Goal: Transaction & Acquisition: Purchase product/service

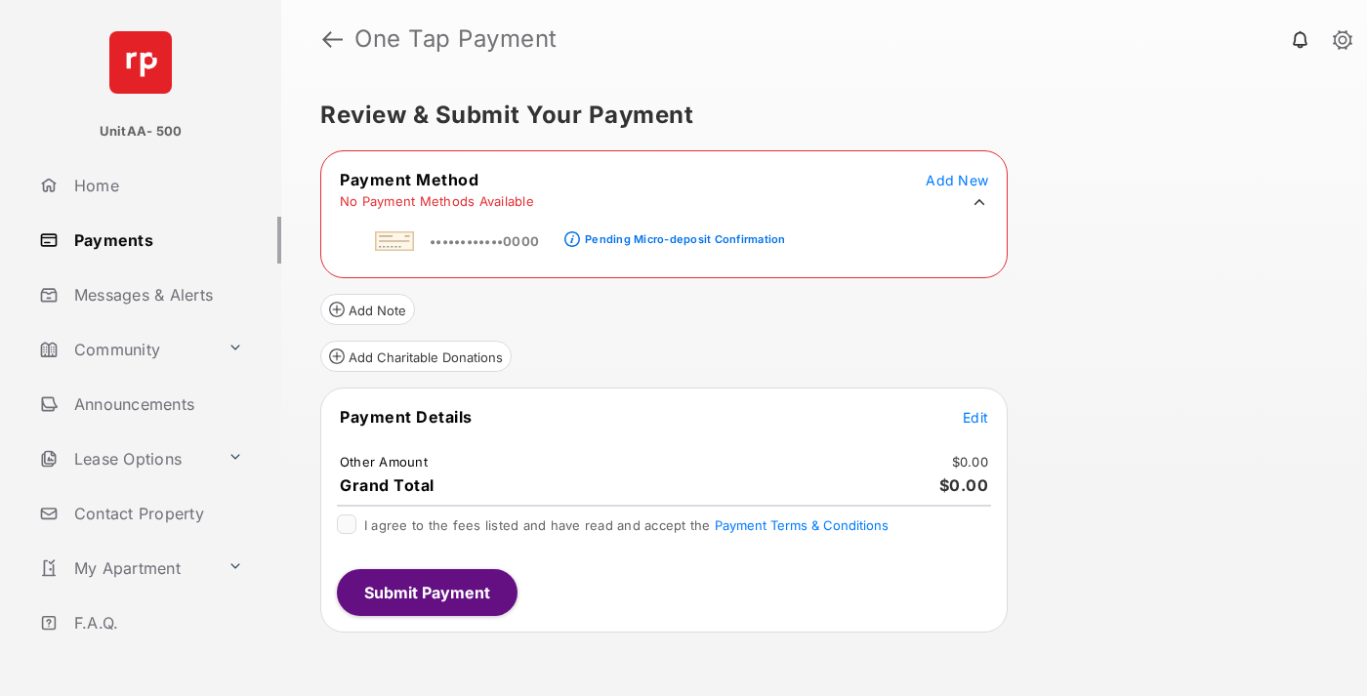
click at [681, 233] on div "Pending Micro-deposit Confirmation" at bounding box center [685, 239] width 200 height 14
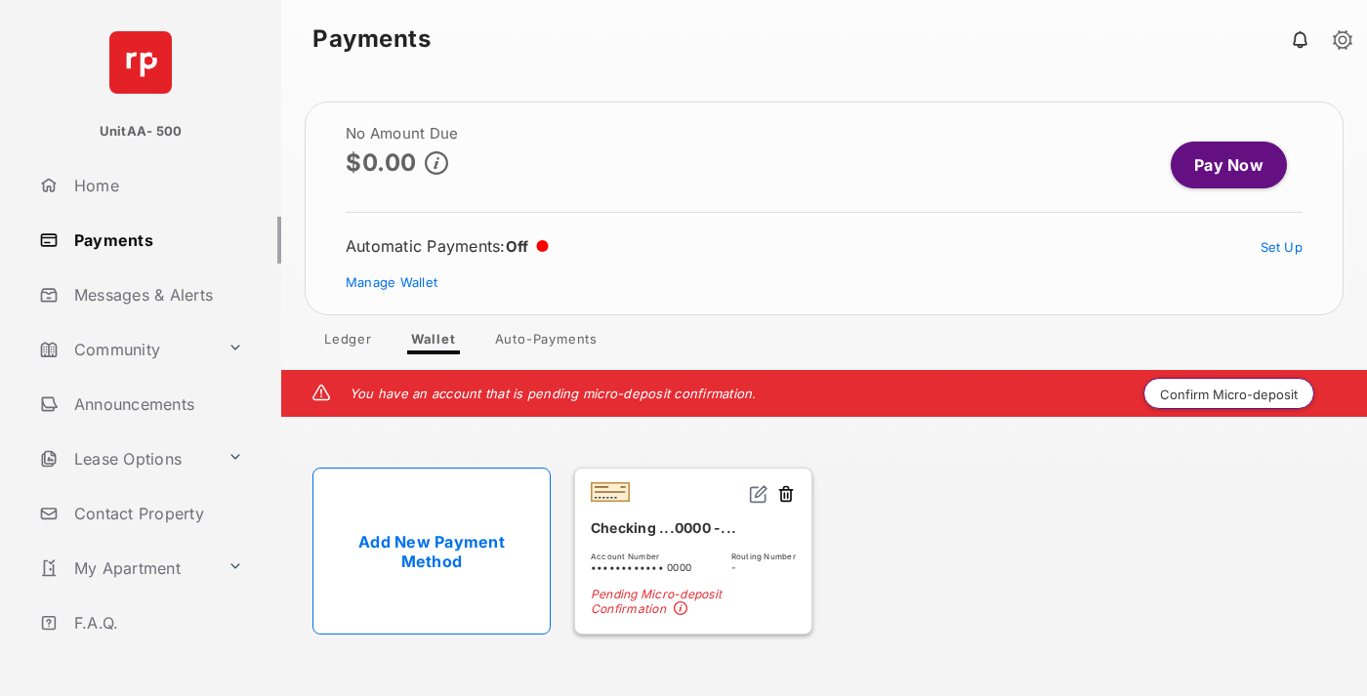
click at [1229, 393] on button "Confirm Micro-deposit" at bounding box center [1228, 393] width 171 height 31
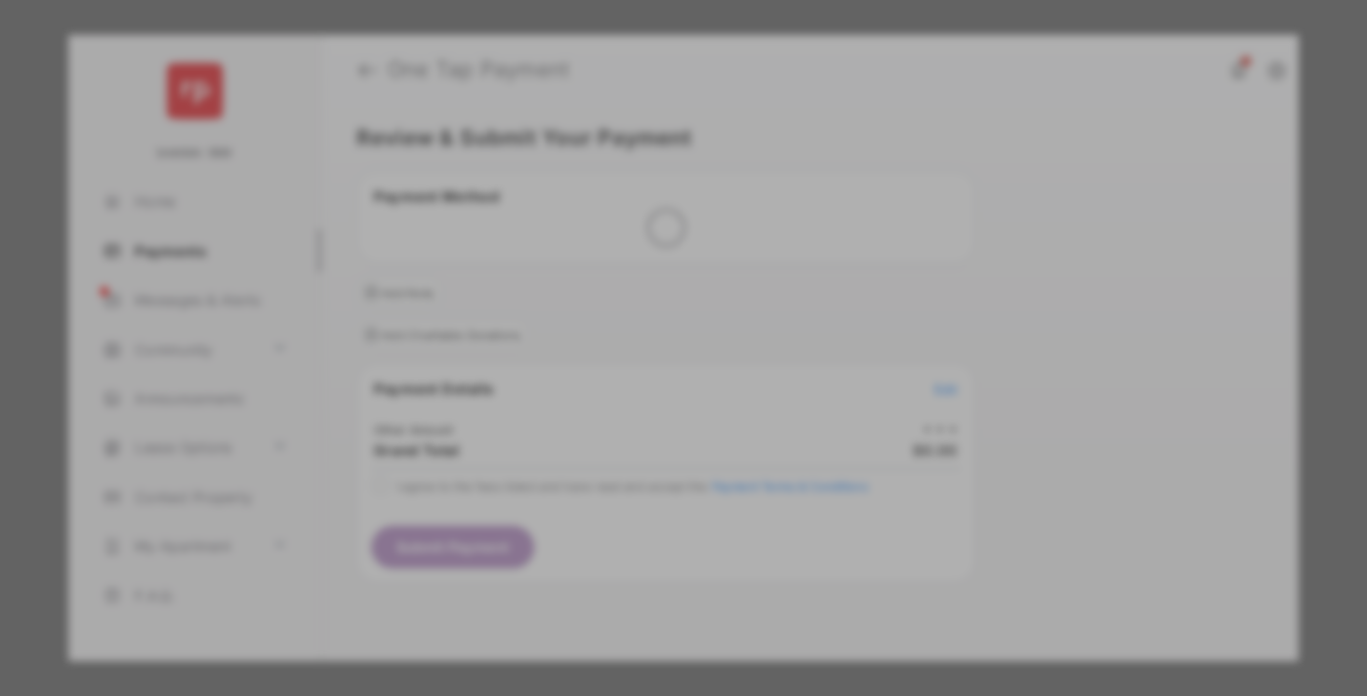
click at [647, 318] on div "Other Amount" at bounding box center [647, 330] width 316 height 33
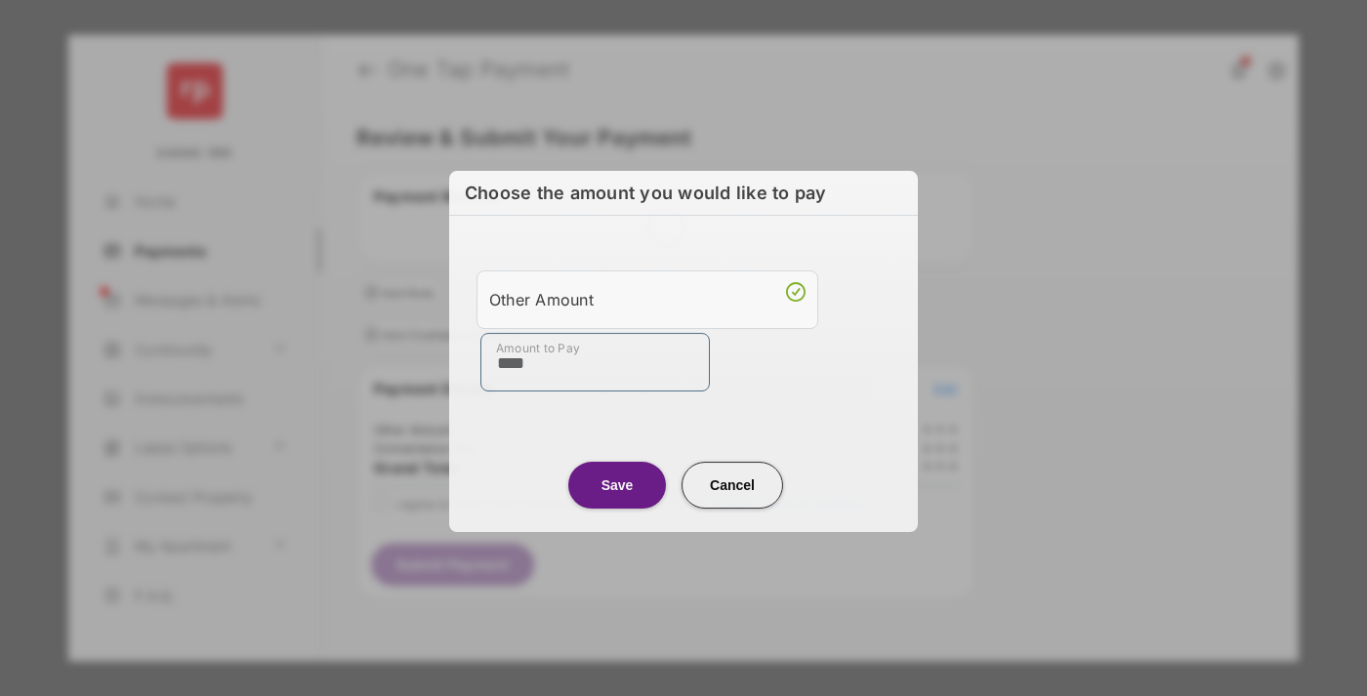
type input "****"
click at [617, 484] on button "Save" at bounding box center [617, 485] width 98 height 47
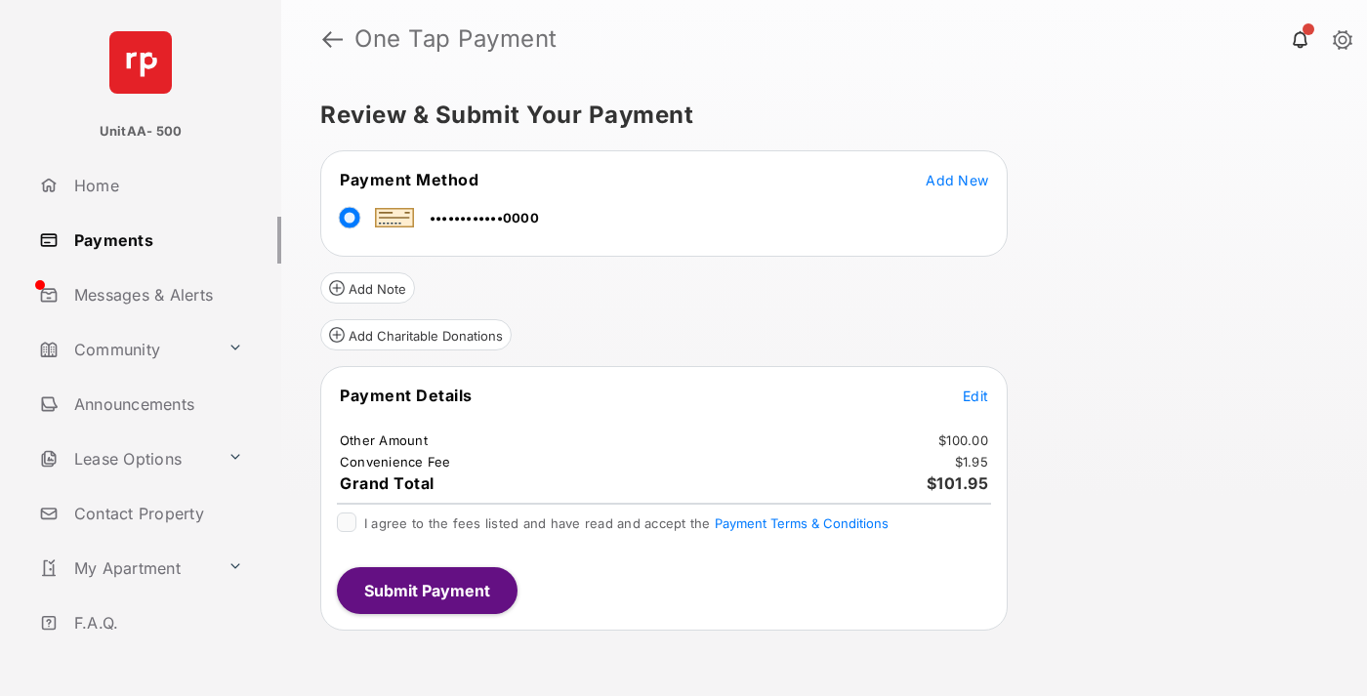
click at [975, 395] on span "Edit" at bounding box center [975, 396] width 25 height 17
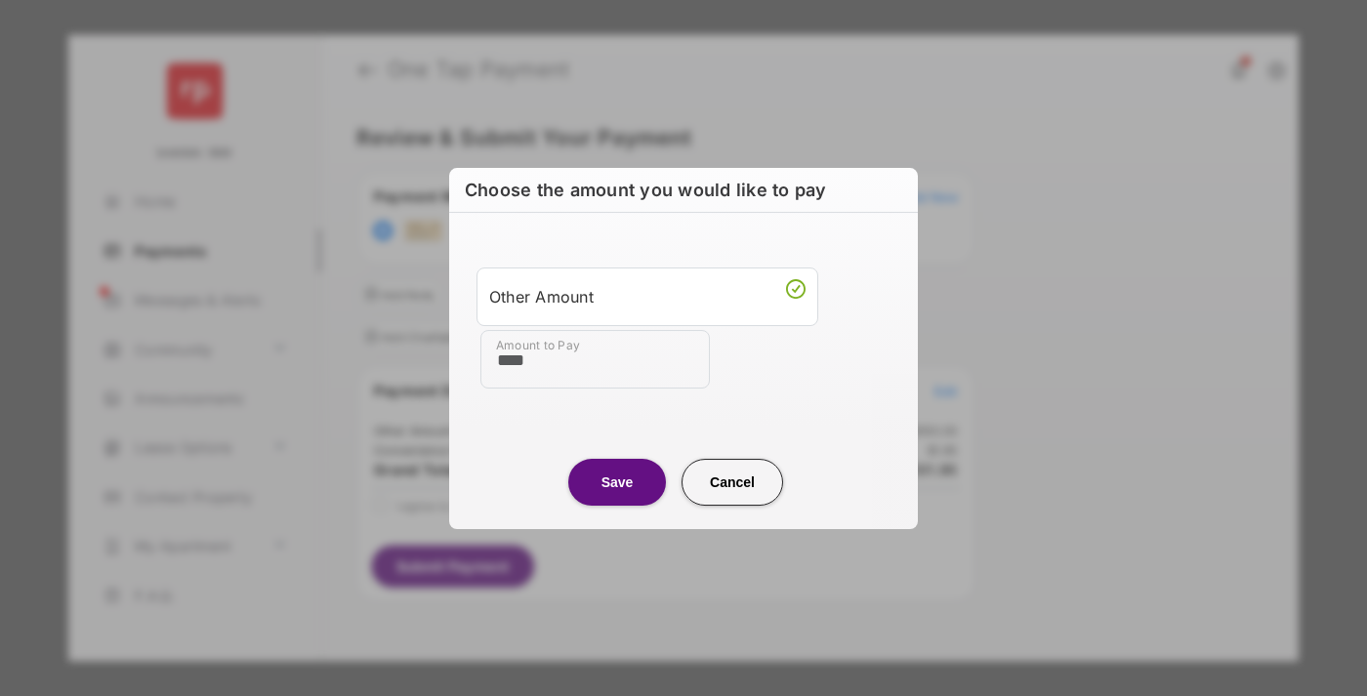
click at [617, 481] on button "Save" at bounding box center [617, 482] width 98 height 47
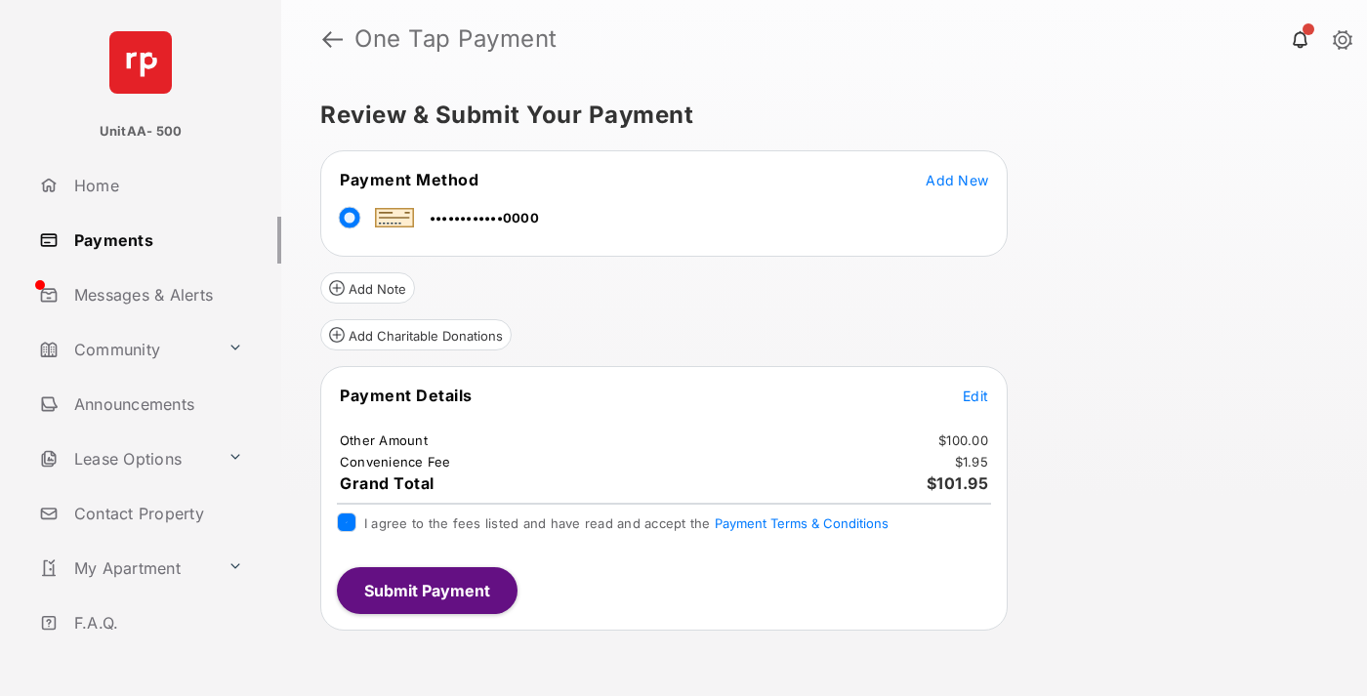
click at [426, 590] on button "Submit Payment" at bounding box center [427, 590] width 181 height 47
